Goal: Communication & Community: Answer question/provide support

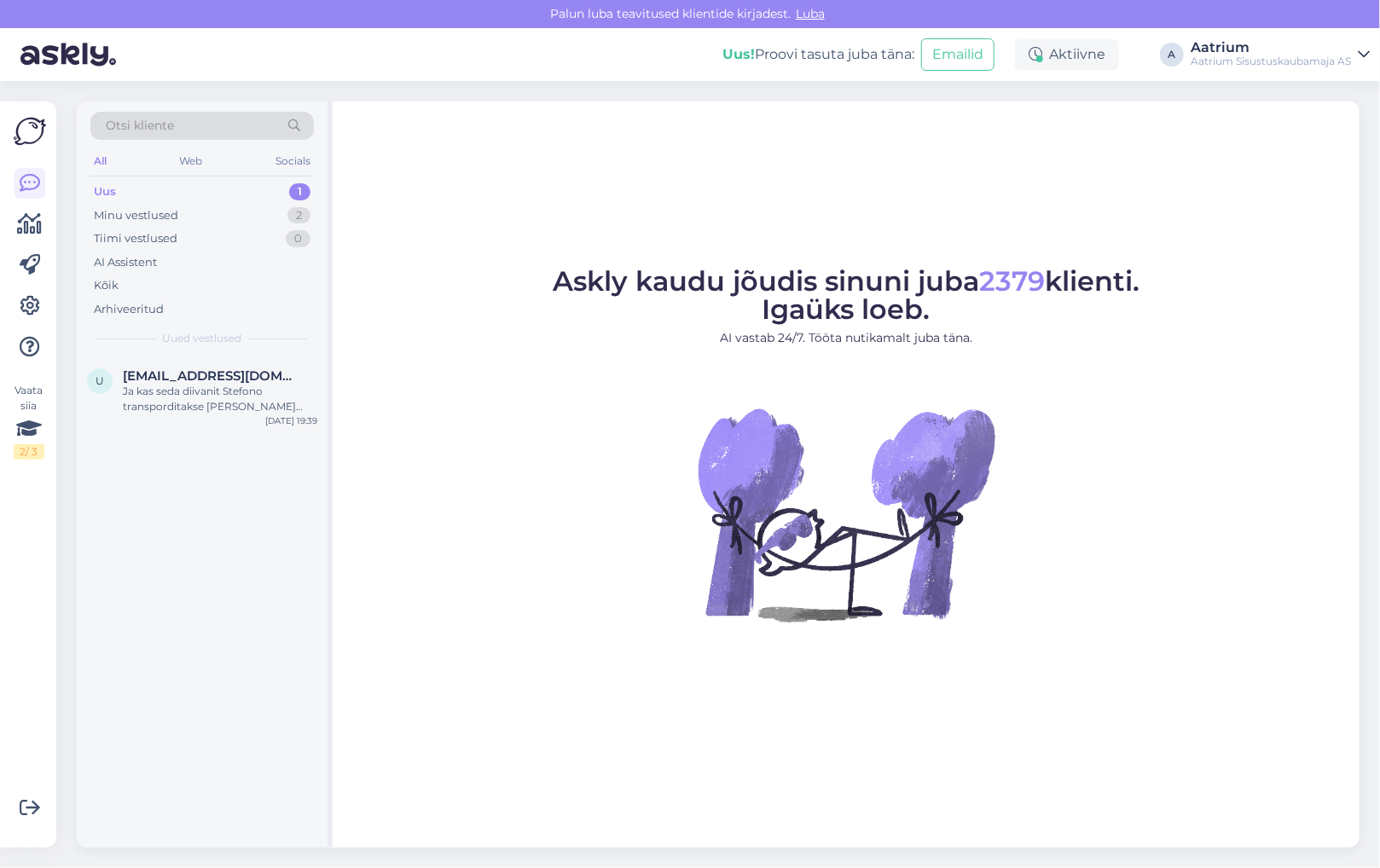
click at [399, 538] on figure "Askly kaudu jõudis sinuni juba 2379 klienti. Igaüks loeb. AI vastab 24/7. Tööta…" at bounding box center [846, 467] width 996 height 400
click at [230, 397] on div "Tere, kas selle toote [PERSON_NAME] on [PERSON_NAME]? [URL][DOMAIN_NAME][PERSON…" at bounding box center [220, 399] width 194 height 31
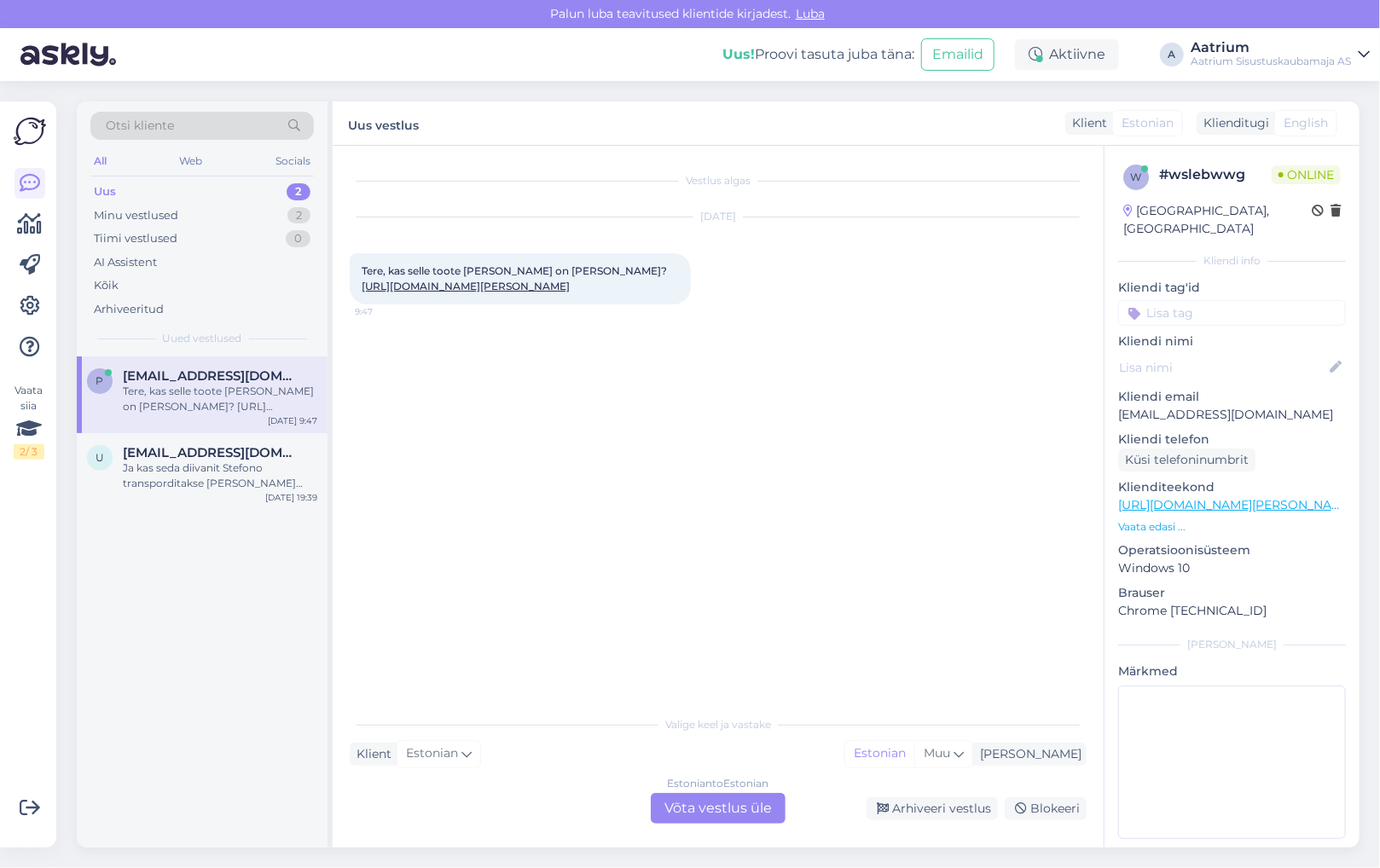
click at [461, 283] on link "[URL][DOMAIN_NAME][PERSON_NAME]" at bounding box center [465, 286] width 208 height 13
click at [702, 807] on div "Estonian to Estonian Võta vestlus üle" at bounding box center [718, 808] width 135 height 31
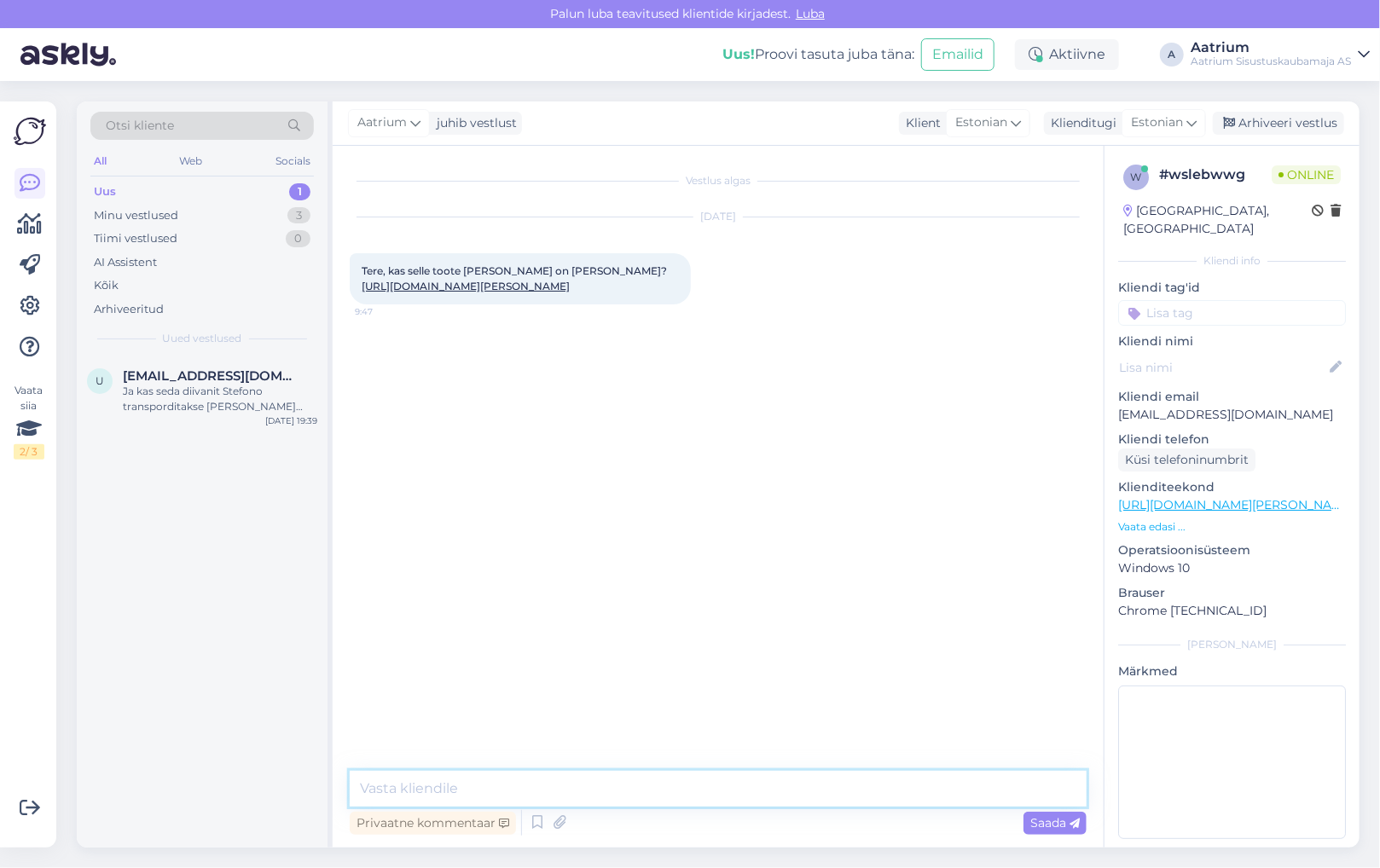
click at [444, 793] on textarea at bounding box center [718, 789] width 737 height 36
click at [476, 790] on textarea "Tere! Käega katsiudes on [PERSON_NAME] sametine, kuid se" at bounding box center [718, 789] width 737 height 36
click at [723, 789] on textarea "Tere! Käega katsudes on [PERSON_NAME] sametine, kuid se" at bounding box center [718, 789] width 737 height 36
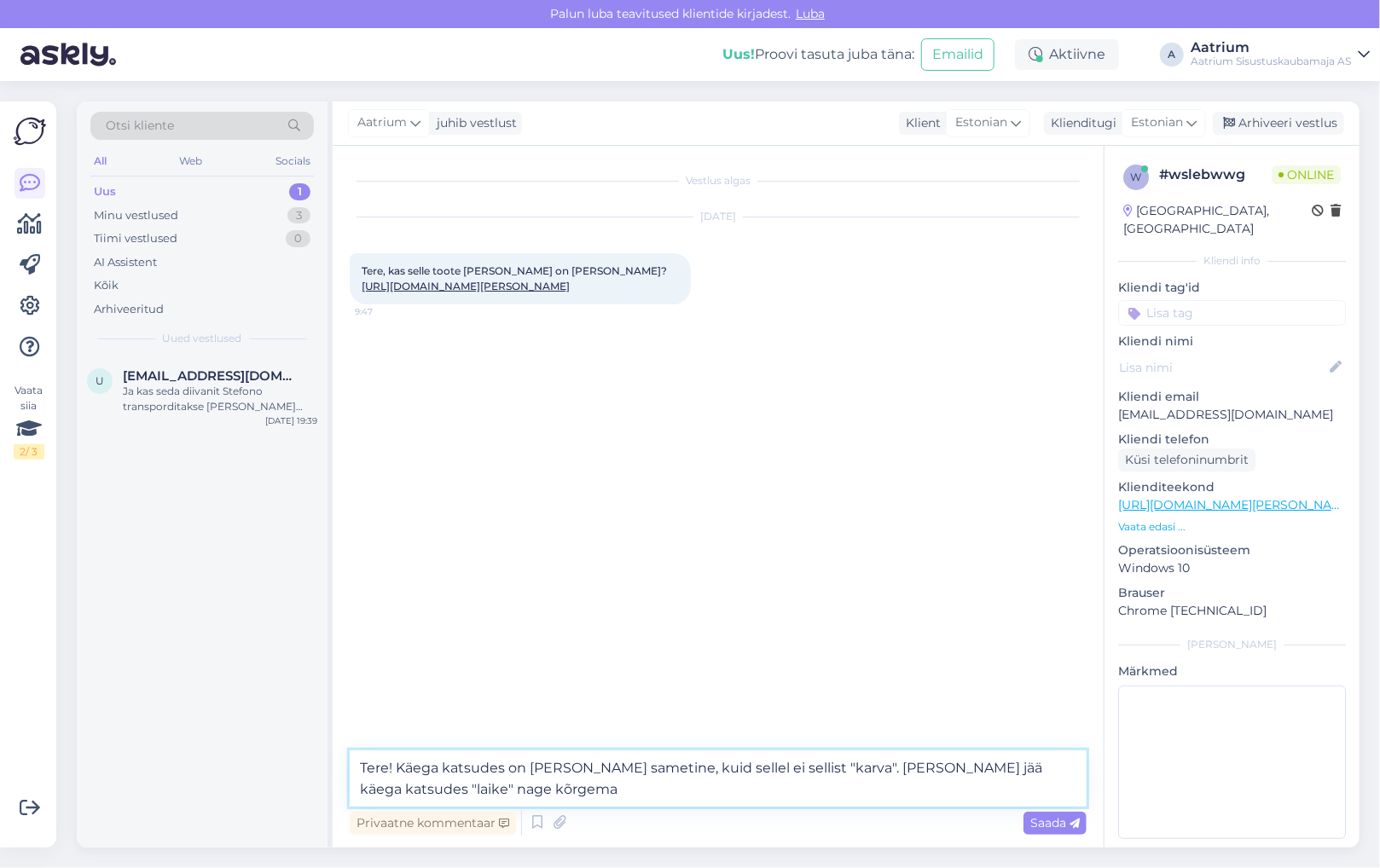
click at [640, 767] on textarea "Tere! Käega katsudes on [PERSON_NAME] sametine, kuid sellel ei sellist "karva".…" at bounding box center [718, 778] width 737 height 56
click at [504, 788] on textarea "Tere! Käega katsudes on [PERSON_NAME] sametiselt pehme, kuid sellel ei sellist …" at bounding box center [718, 778] width 737 height 56
click at [594, 780] on textarea "Tere! Käega katsudes on [PERSON_NAME] sametiselt pehme, kuid sellel ei sellist …" at bounding box center [718, 778] width 737 height 56
type textarea "Tere! Käega katsudes on [PERSON_NAME] sametiselt pehme, kuid sellel ei sellist …"
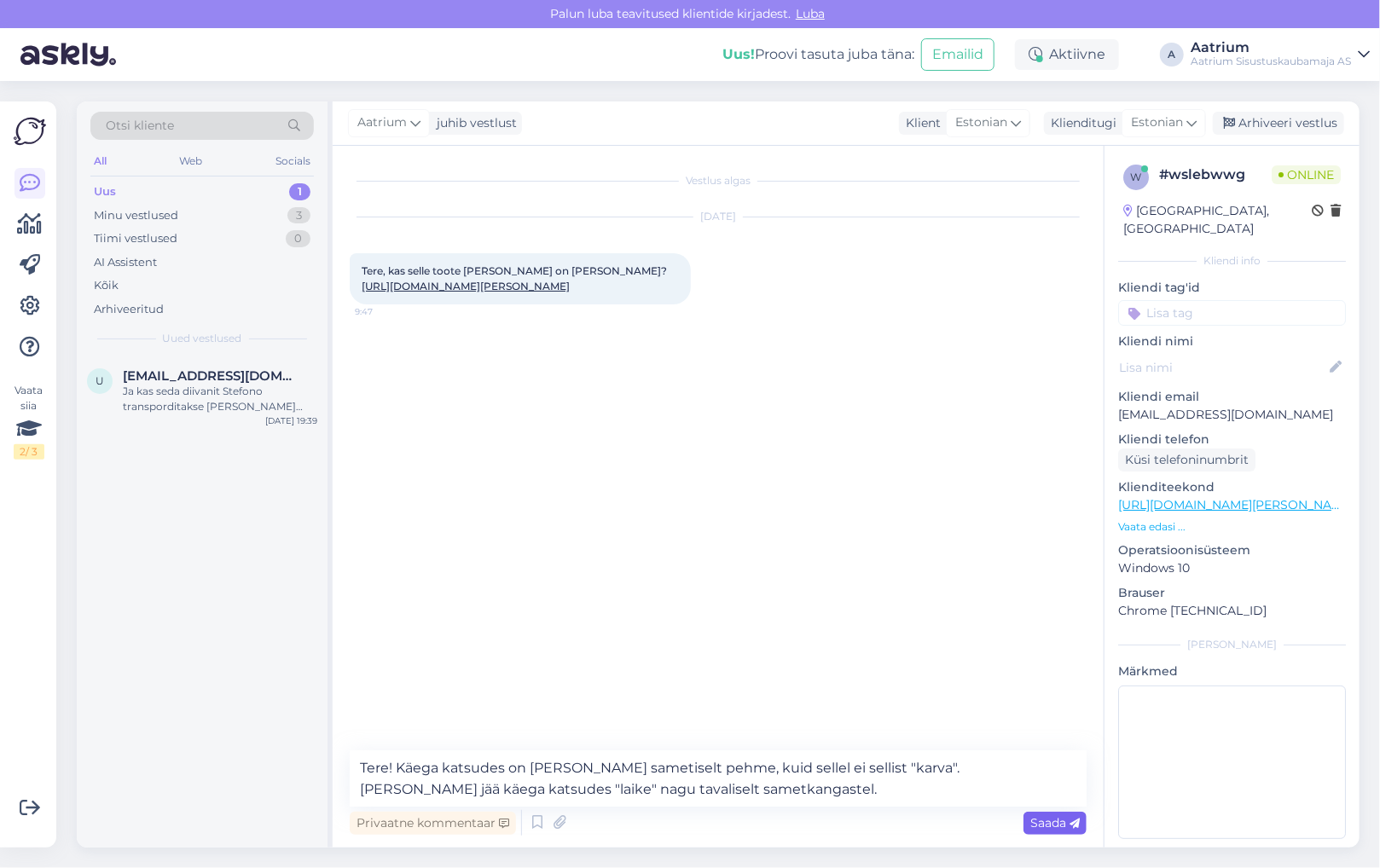
click at [1056, 823] on span "Saada" at bounding box center [1055, 822] width 50 height 15
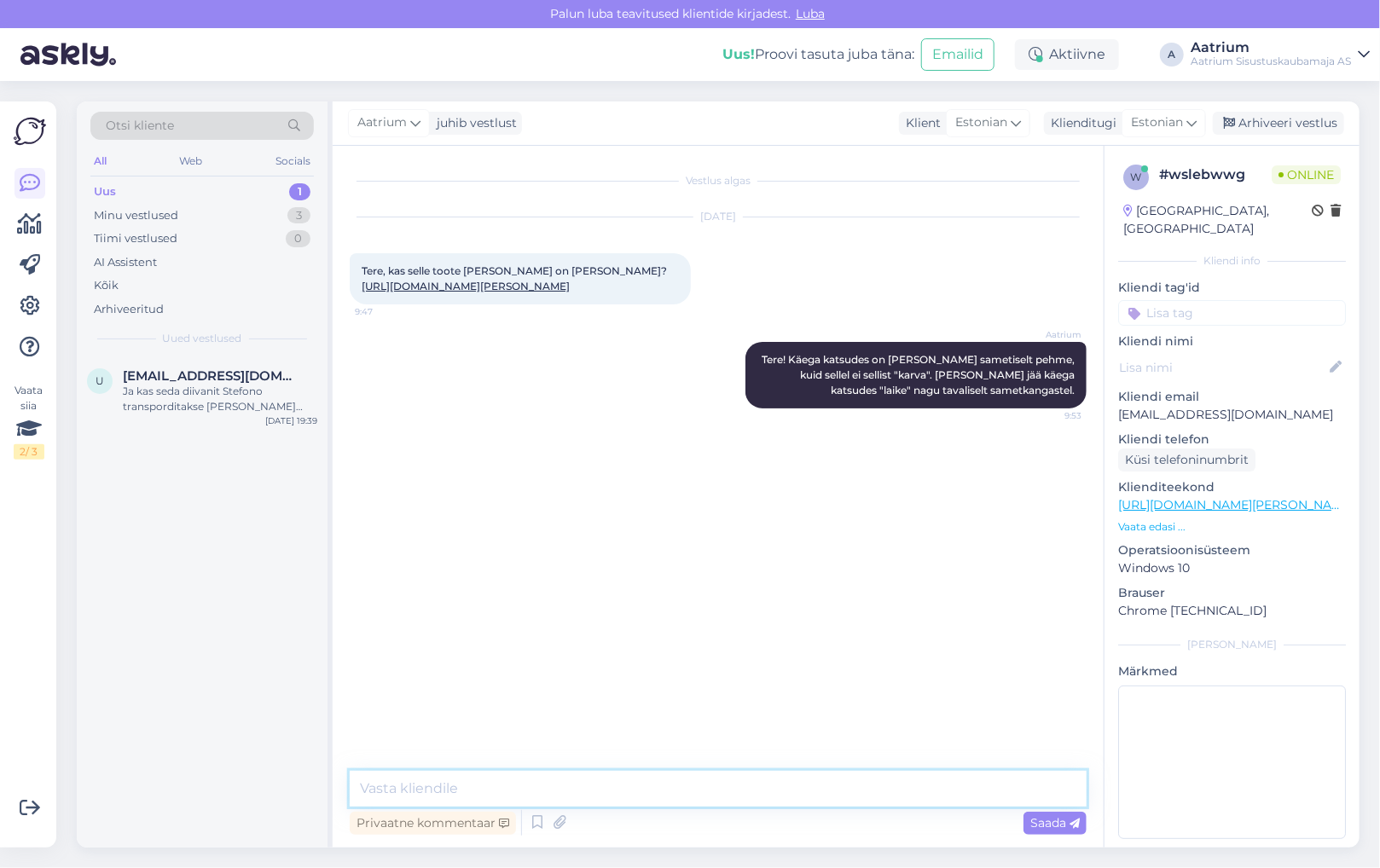
click at [788, 790] on textarea at bounding box center [718, 789] width 737 height 36
paste textarea "[URL][DOMAIN_NAME][PERSON_NAME]"
type textarea "Kangatootja leht [URL][DOMAIN_NAME][PERSON_NAME]"
click at [1054, 828] on span "Saada" at bounding box center [1055, 822] width 50 height 15
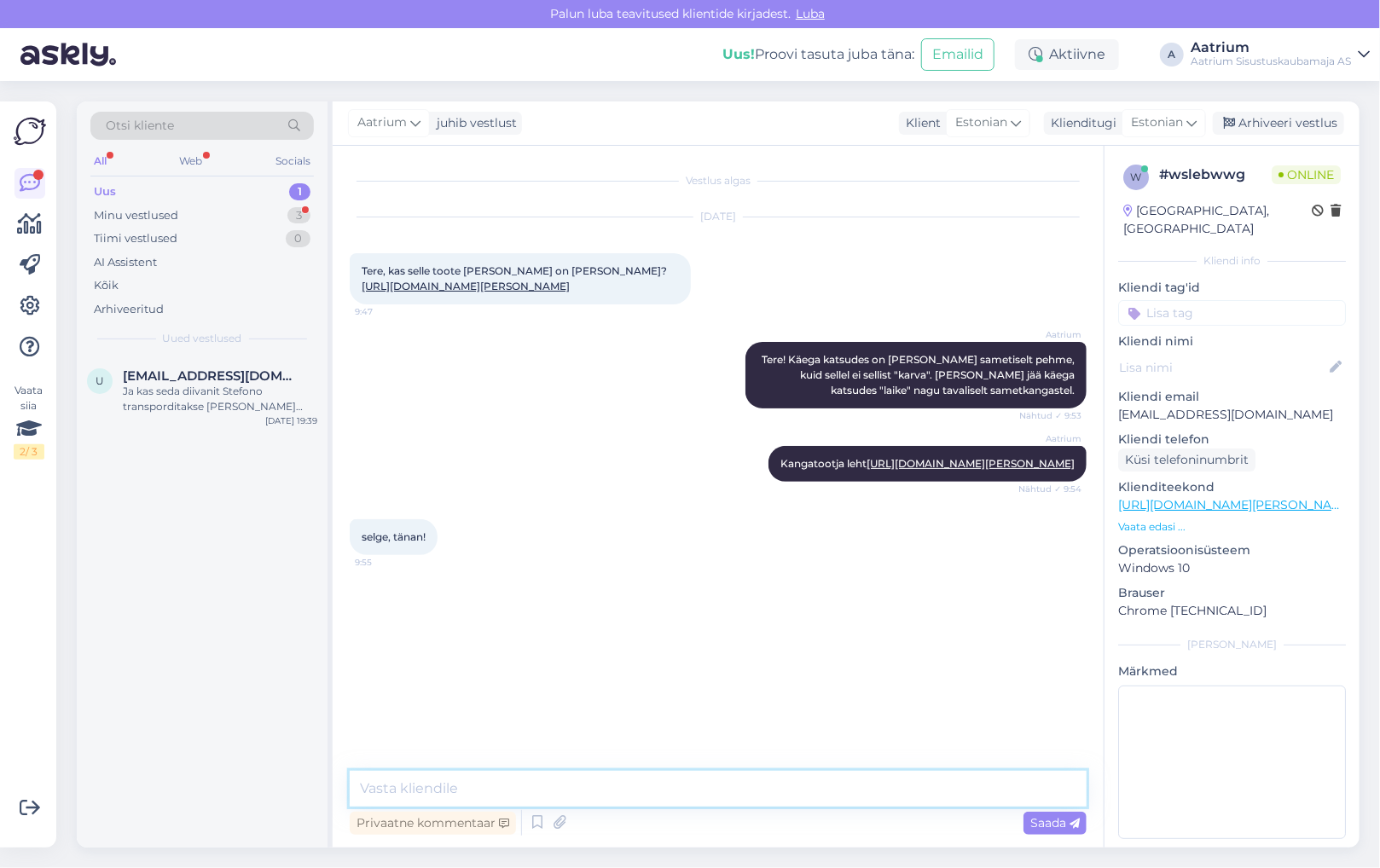
click at [518, 780] on textarea at bounding box center [718, 789] width 737 height 36
type textarea "Palun!"
click at [1037, 823] on span "Saada" at bounding box center [1055, 822] width 50 height 15
click at [419, 638] on div "Aatrium Palun! 9:57" at bounding box center [718, 610] width 737 height 73
click at [1322, 123] on div "Arhiveeri vestlus" at bounding box center [1278, 123] width 131 height 23
